Goal: Task Accomplishment & Management: Manage account settings

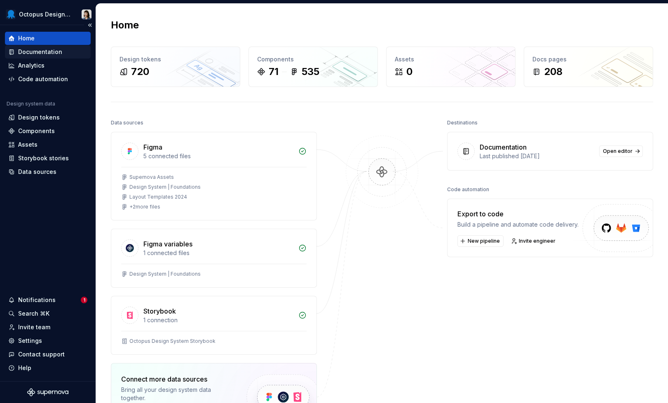
click at [37, 53] on div "Documentation" at bounding box center [40, 52] width 44 height 8
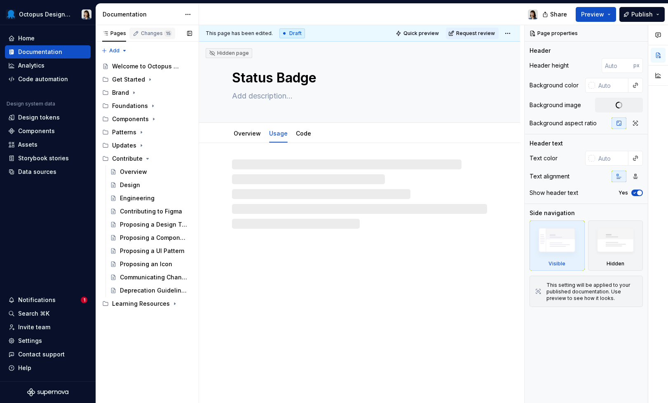
click at [149, 36] on div "Changes 15" at bounding box center [156, 33] width 31 height 7
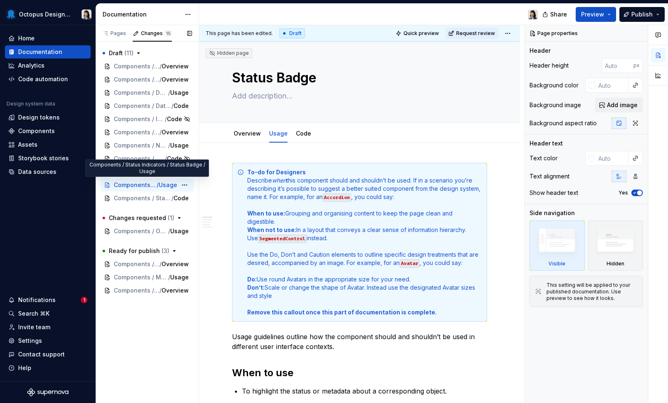
type textarea "*"
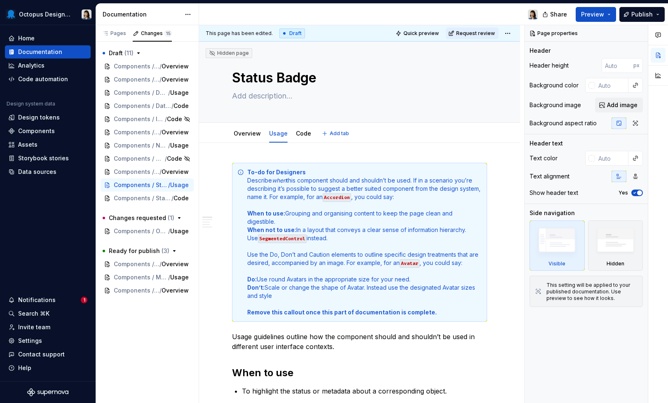
type textarea "*"
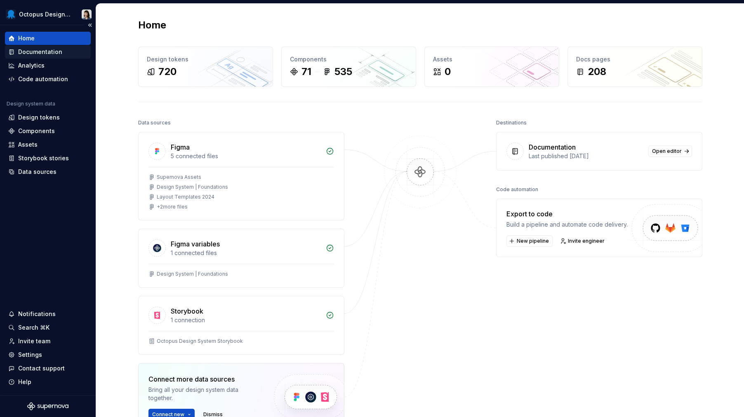
click at [49, 50] on div "Documentation" at bounding box center [40, 52] width 44 height 8
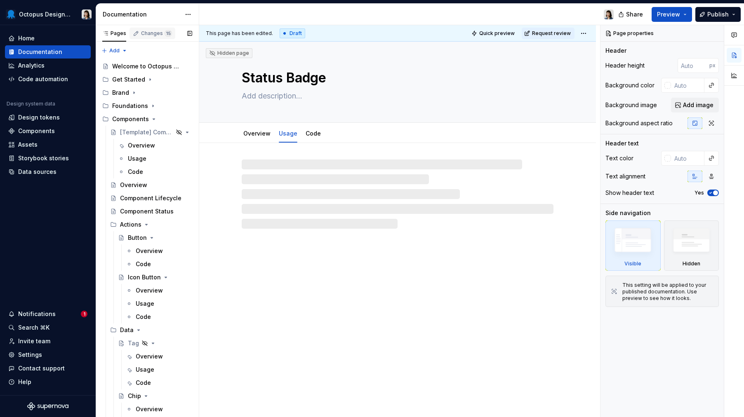
click at [155, 35] on div "Changes 15" at bounding box center [156, 33] width 31 height 7
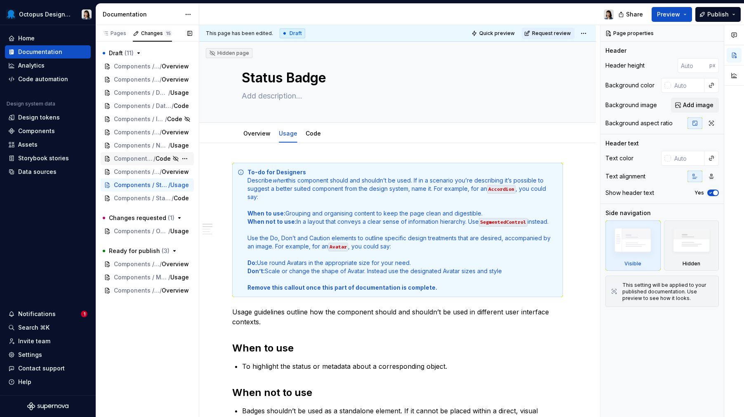
click at [147, 160] on span "Components / Overlays / Dialog" at bounding box center [134, 159] width 40 height 8
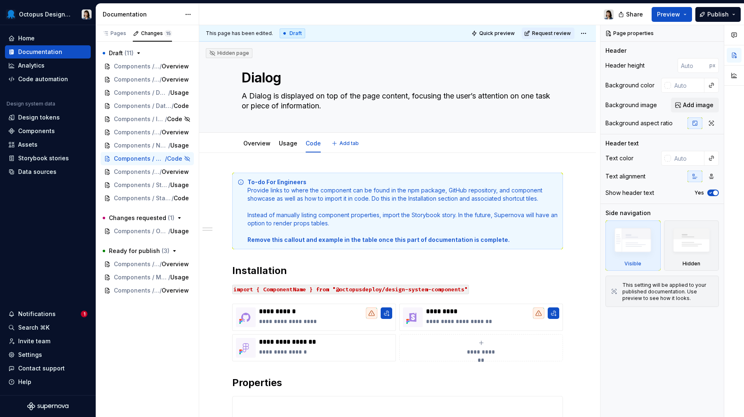
type textarea "*"
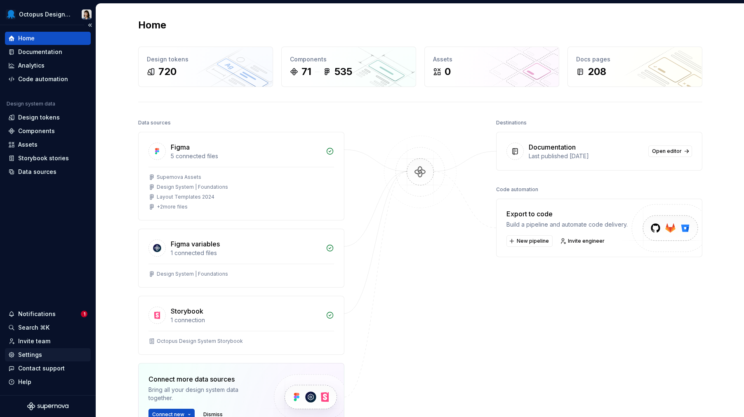
click at [26, 354] on div "Settings" at bounding box center [30, 355] width 24 height 8
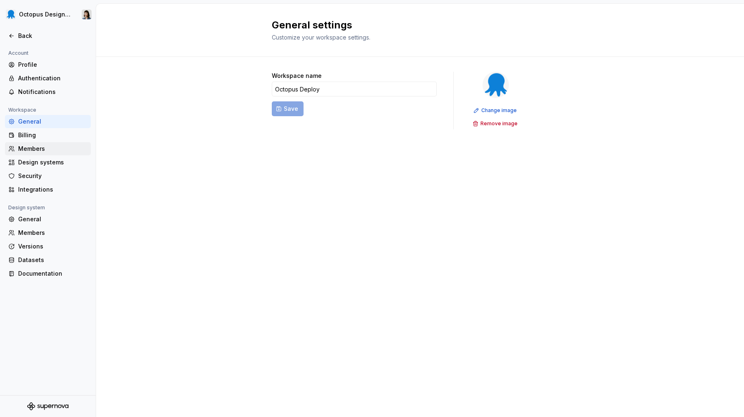
click at [26, 150] on div "Members" at bounding box center [52, 149] width 69 height 8
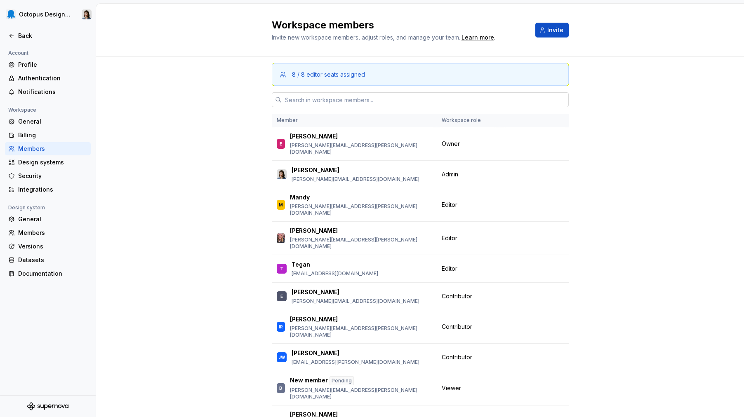
click at [385, 102] on input "text" at bounding box center [425, 99] width 287 height 15
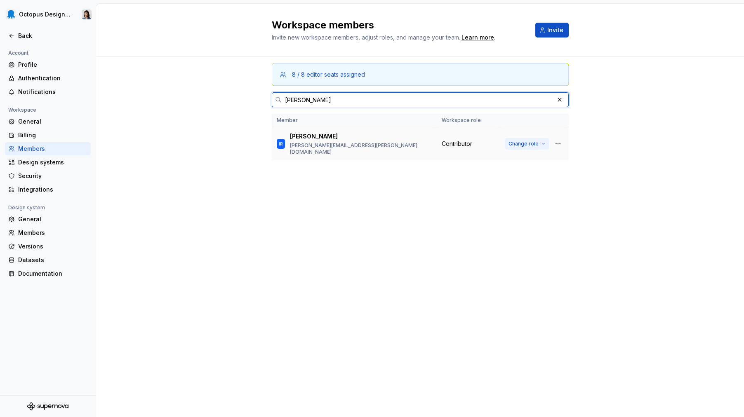
type input "ian"
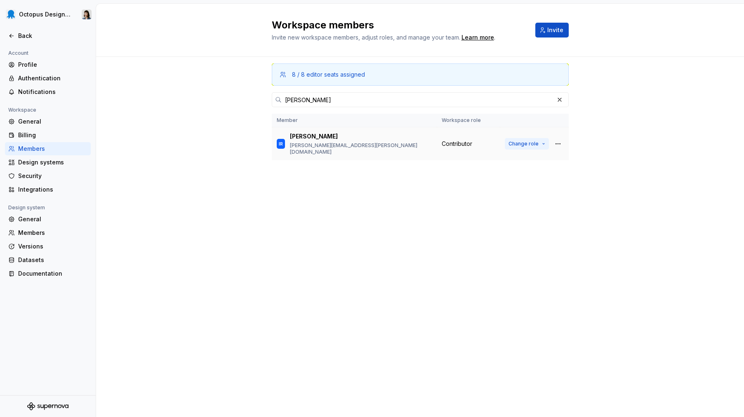
click at [530, 141] on span "Change role" at bounding box center [523, 144] width 30 height 7
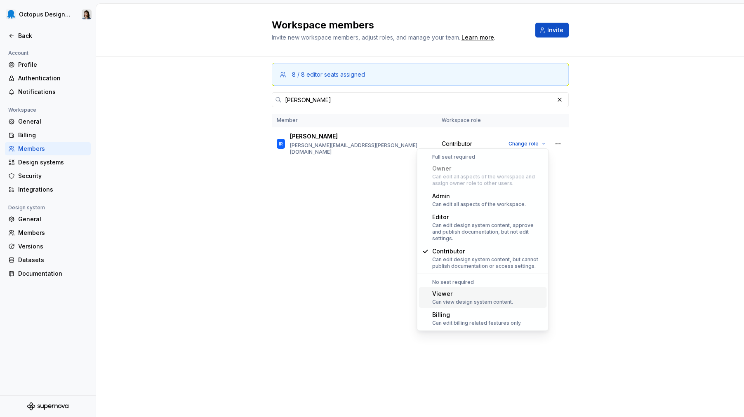
click at [509, 290] on div "Viewer" at bounding box center [472, 294] width 81 height 8
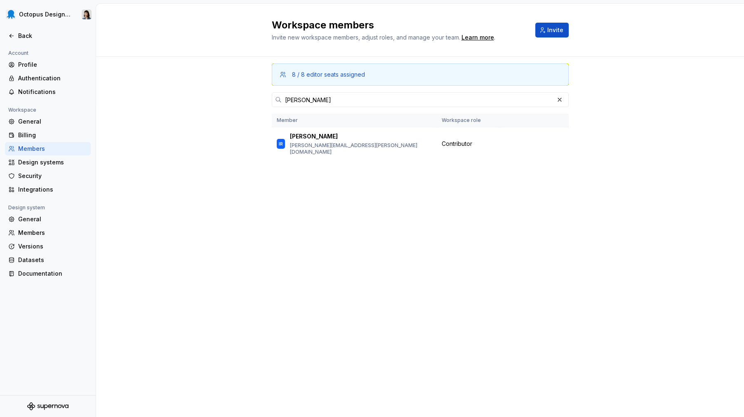
click at [638, 239] on div "8 / 8 editor seats assigned ian Member Workspace role IR Ian Ryan ian.ryan@octo…" at bounding box center [420, 237] width 648 height 360
click at [560, 100] on button "button" at bounding box center [560, 100] width 12 height 12
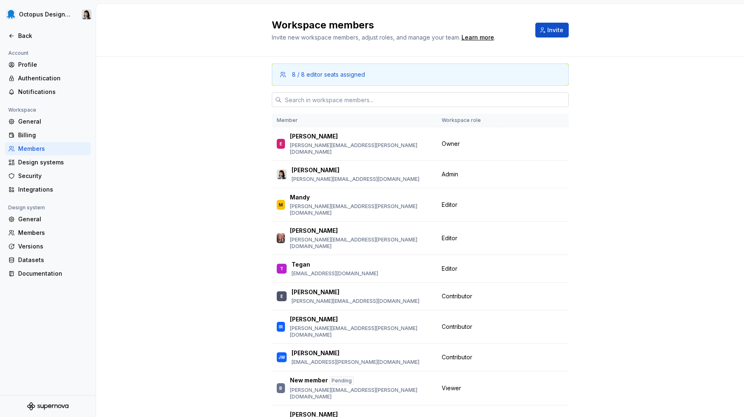
click at [642, 129] on div "8 / 8 editor seats assigned Member Workspace role E Emily emily.pearce@octopus.…" at bounding box center [420, 264] width 648 height 414
